Goal: Submit feedback/report problem: Submit feedback/report problem

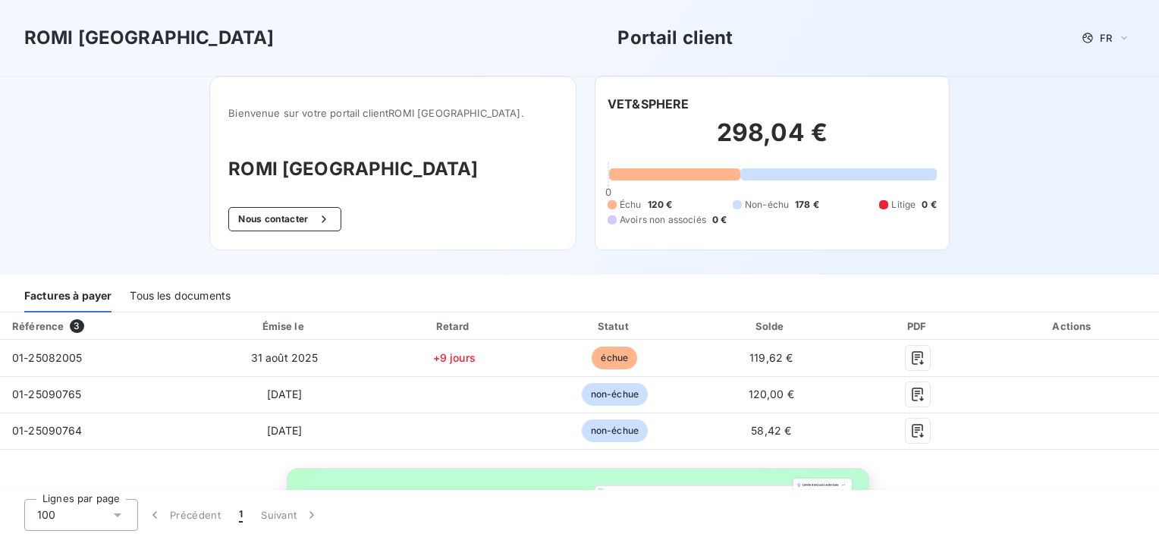
scroll to position [52, 0]
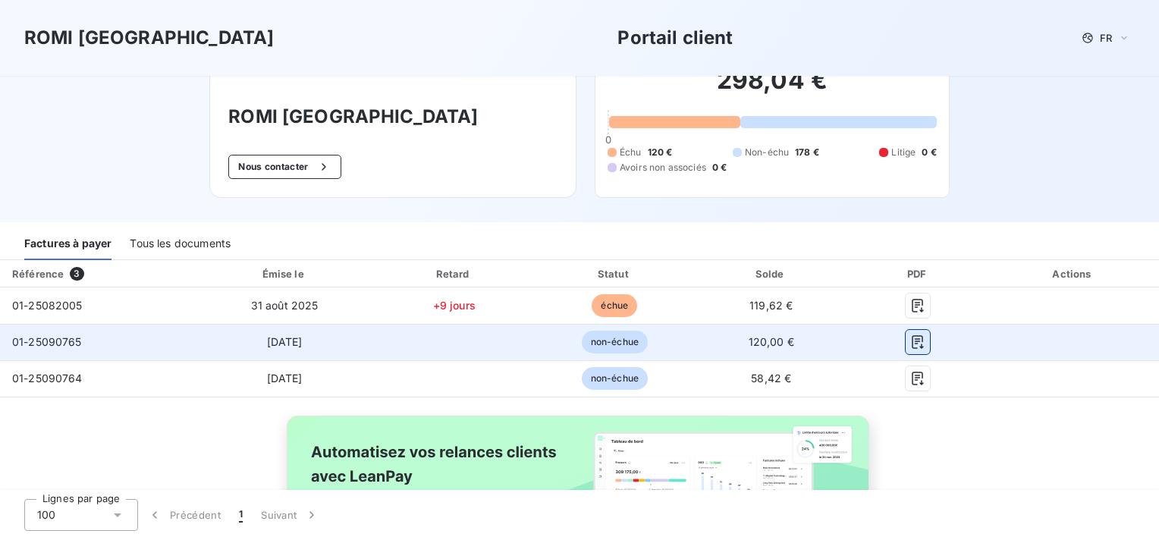
click at [910, 334] on icon "button" at bounding box center [917, 341] width 15 height 15
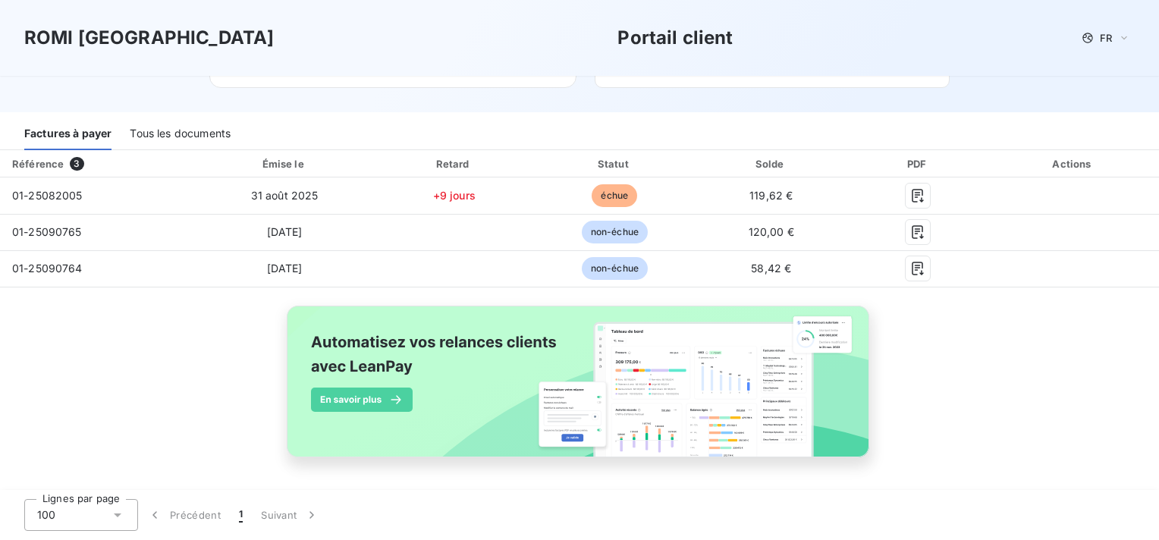
scroll to position [0, 0]
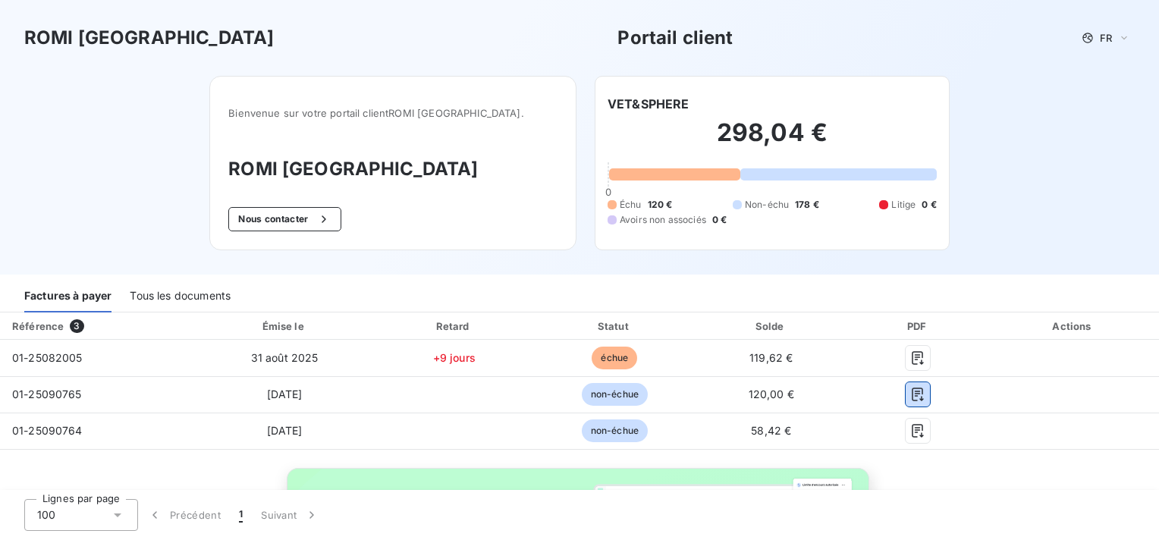
click at [151, 295] on div "Tous les documents" at bounding box center [180, 297] width 101 height 32
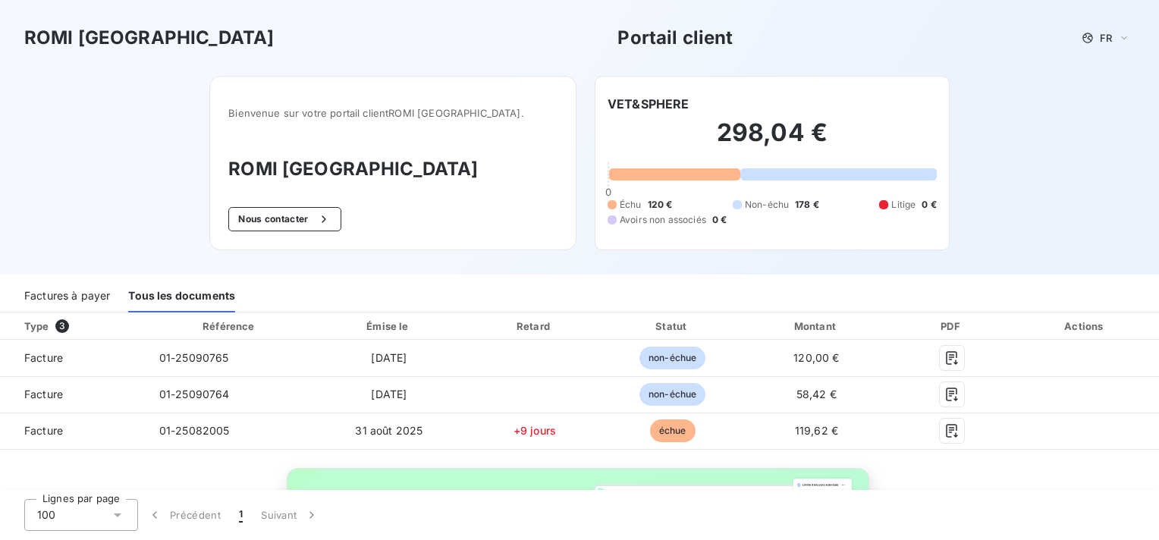
click at [64, 297] on div "Factures à payer" at bounding box center [67, 297] width 86 height 32
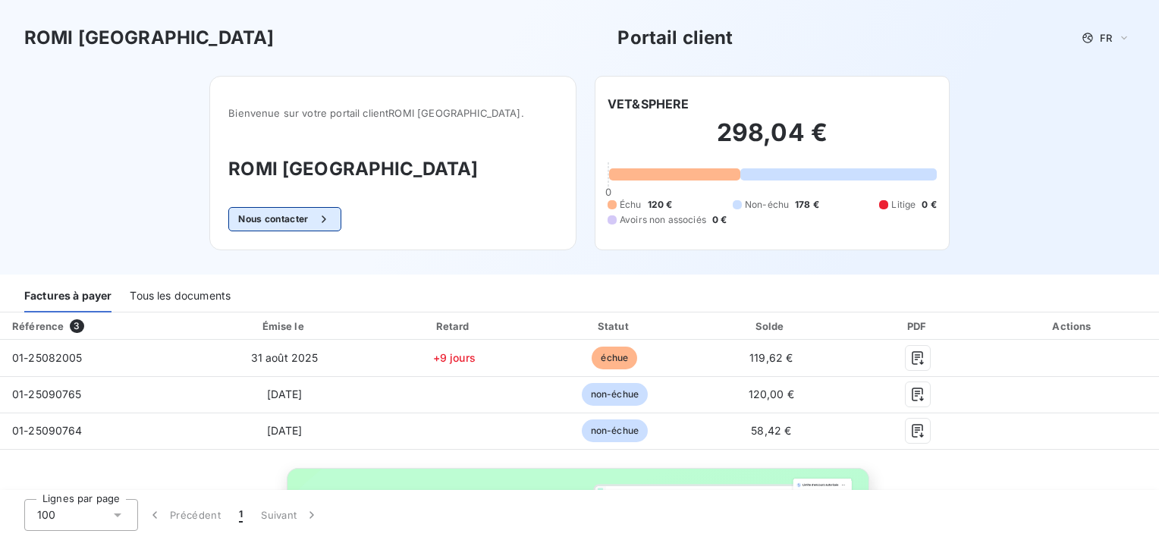
click at [331, 218] on icon "button" at bounding box center [323, 219] width 15 height 15
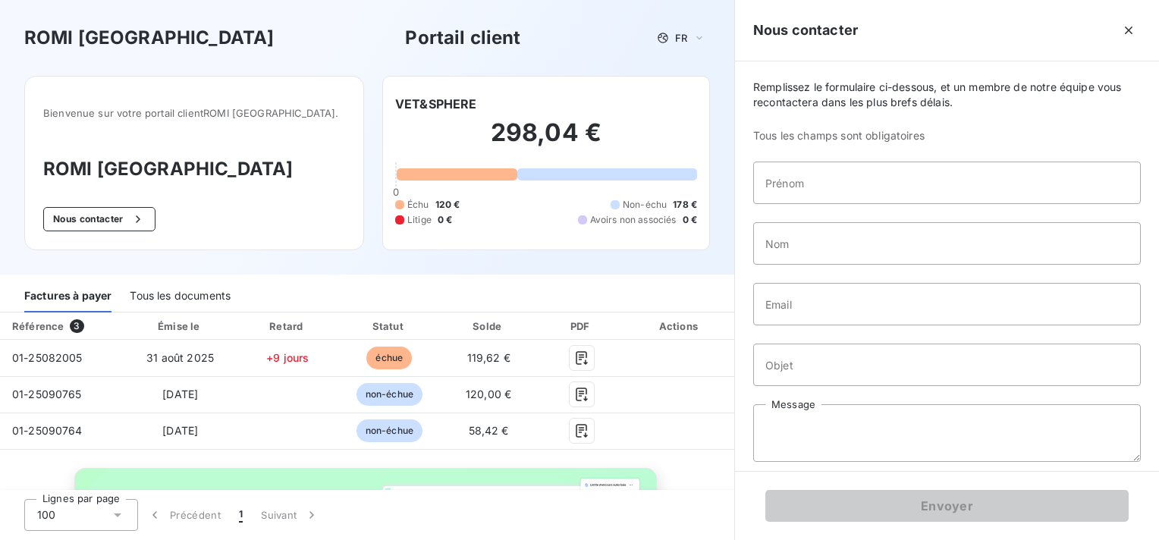
scroll to position [8, 0]
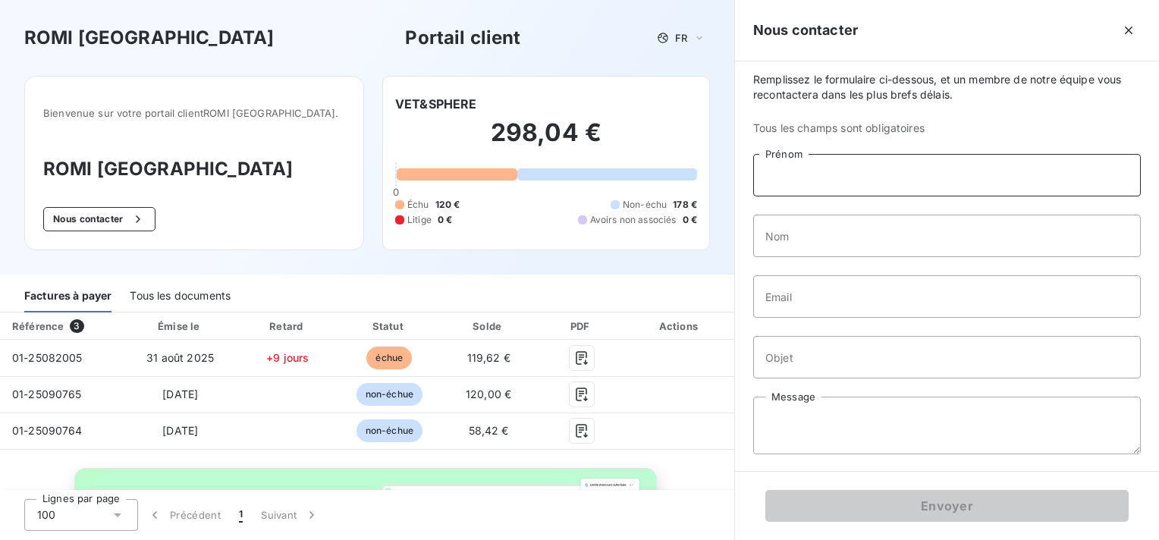
click at [832, 173] on input "Prénom" at bounding box center [946, 175] width 387 height 42
type input "[PERSON_NAME]"
type input "Parisot"
type input "m"
type input "[EMAIL_ADDRESS][DOMAIN_NAME]"
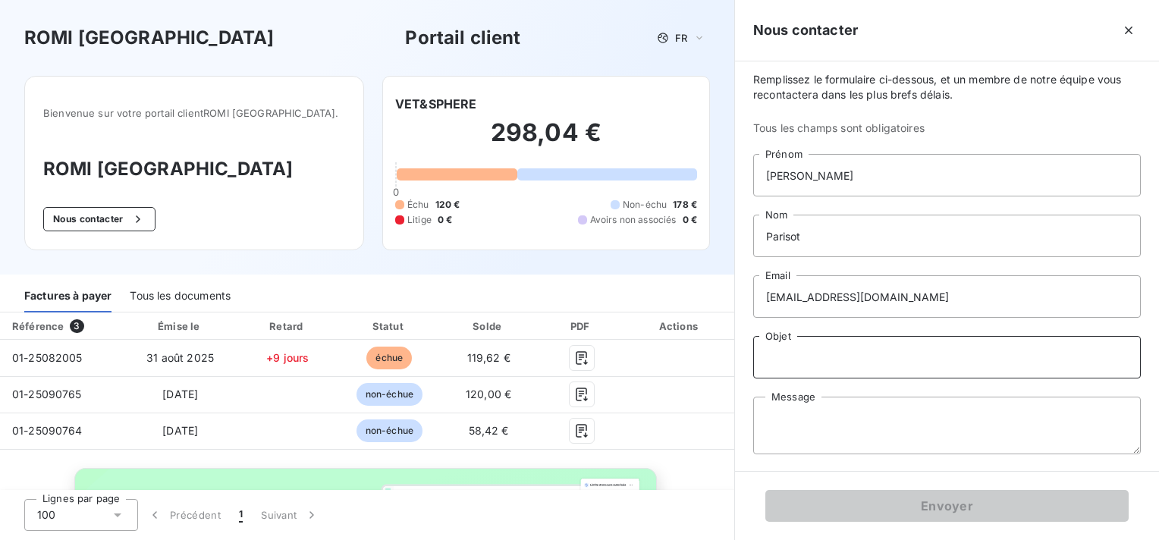
click at [857, 358] on input "Objet" at bounding box center [946, 357] width 387 height 42
type input "Facture 08-2025"
click at [827, 413] on textarea "Message" at bounding box center [946, 426] width 387 height 58
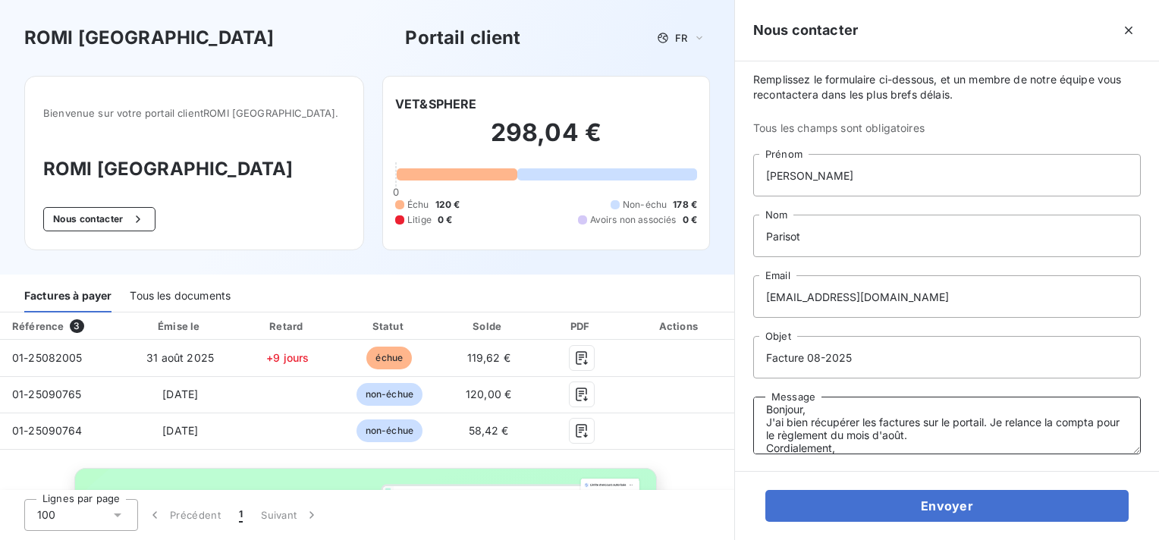
scroll to position [23, 0]
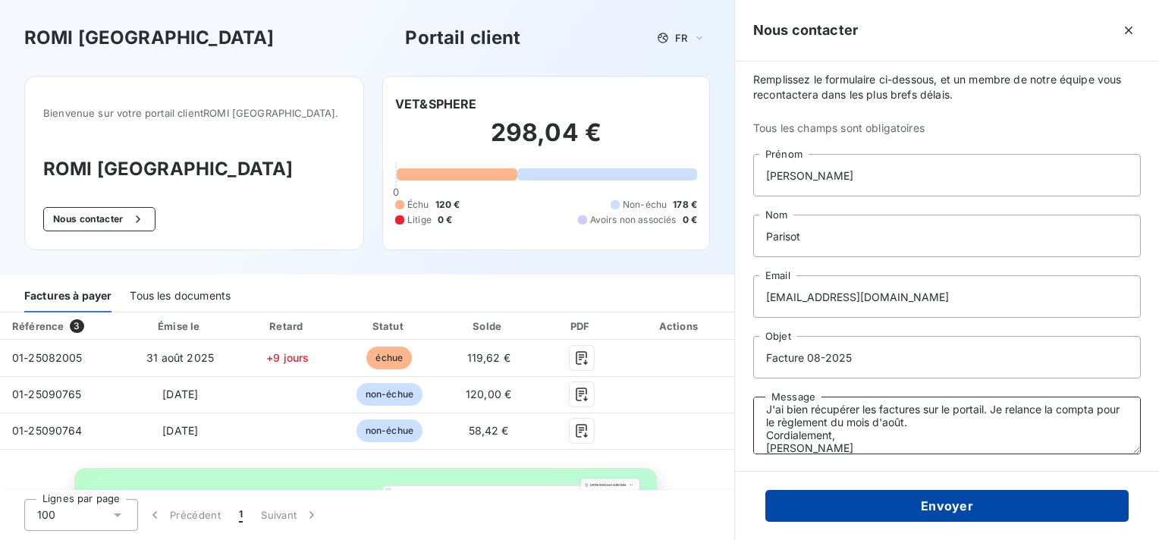
type textarea "Bonjour, J'ai bien récupérer les factures sur le portail. Je relance la compta …"
click at [973, 508] on button "Envoyer" at bounding box center [946, 506] width 363 height 32
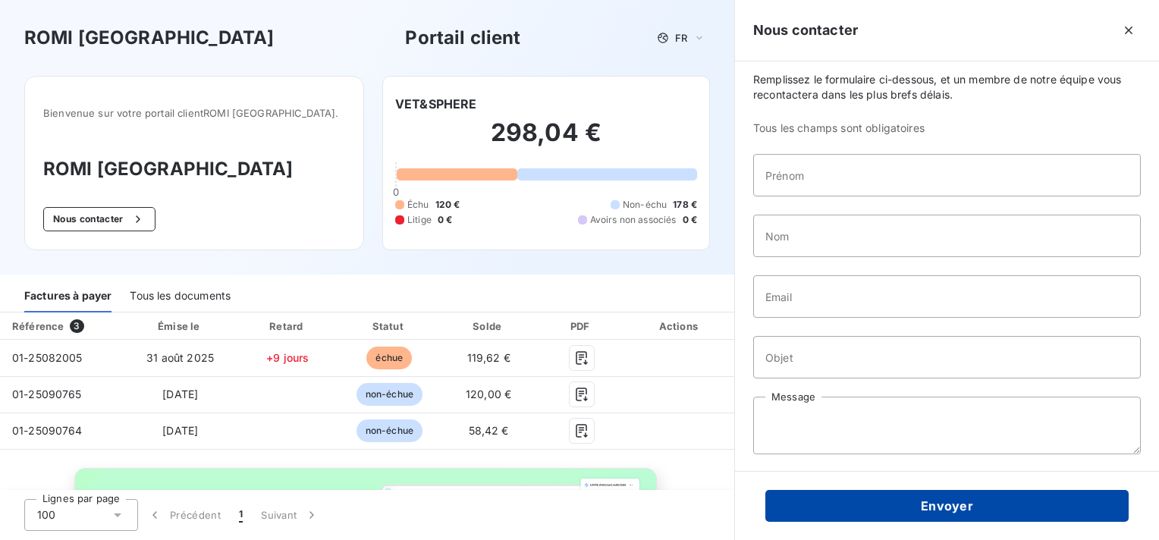
scroll to position [0, 0]
